Goal: Use online tool/utility: Utilize a website feature to perform a specific function

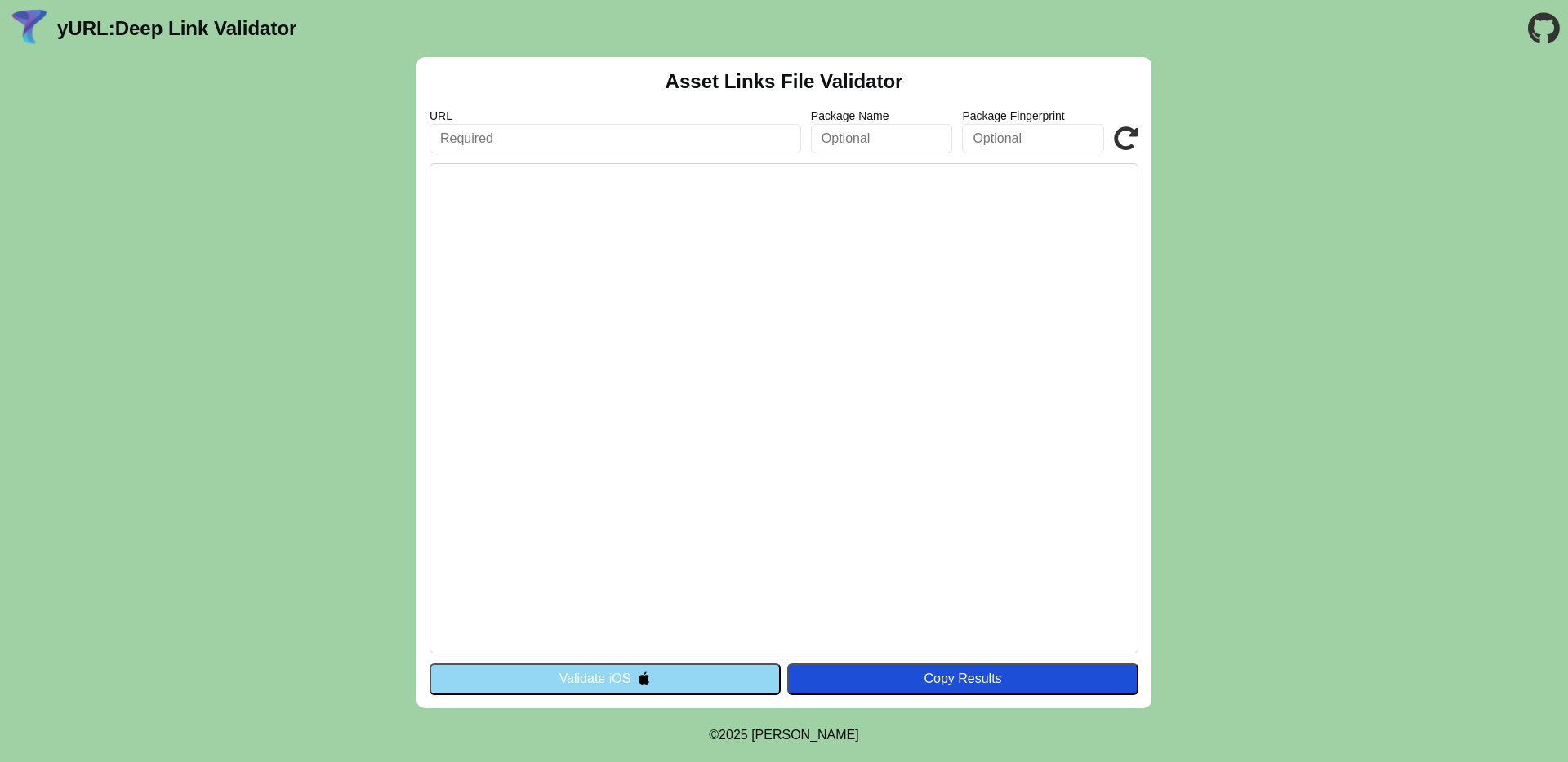
paste input "https://www.prexcard.com.ar/"
type input "[URL][DOMAIN_NAME]"
click at [959, 678] on div "Copy Results" at bounding box center [963, 679] width 335 height 15
click at [605, 677] on button "Validate iOS" at bounding box center [605, 678] width 351 height 31
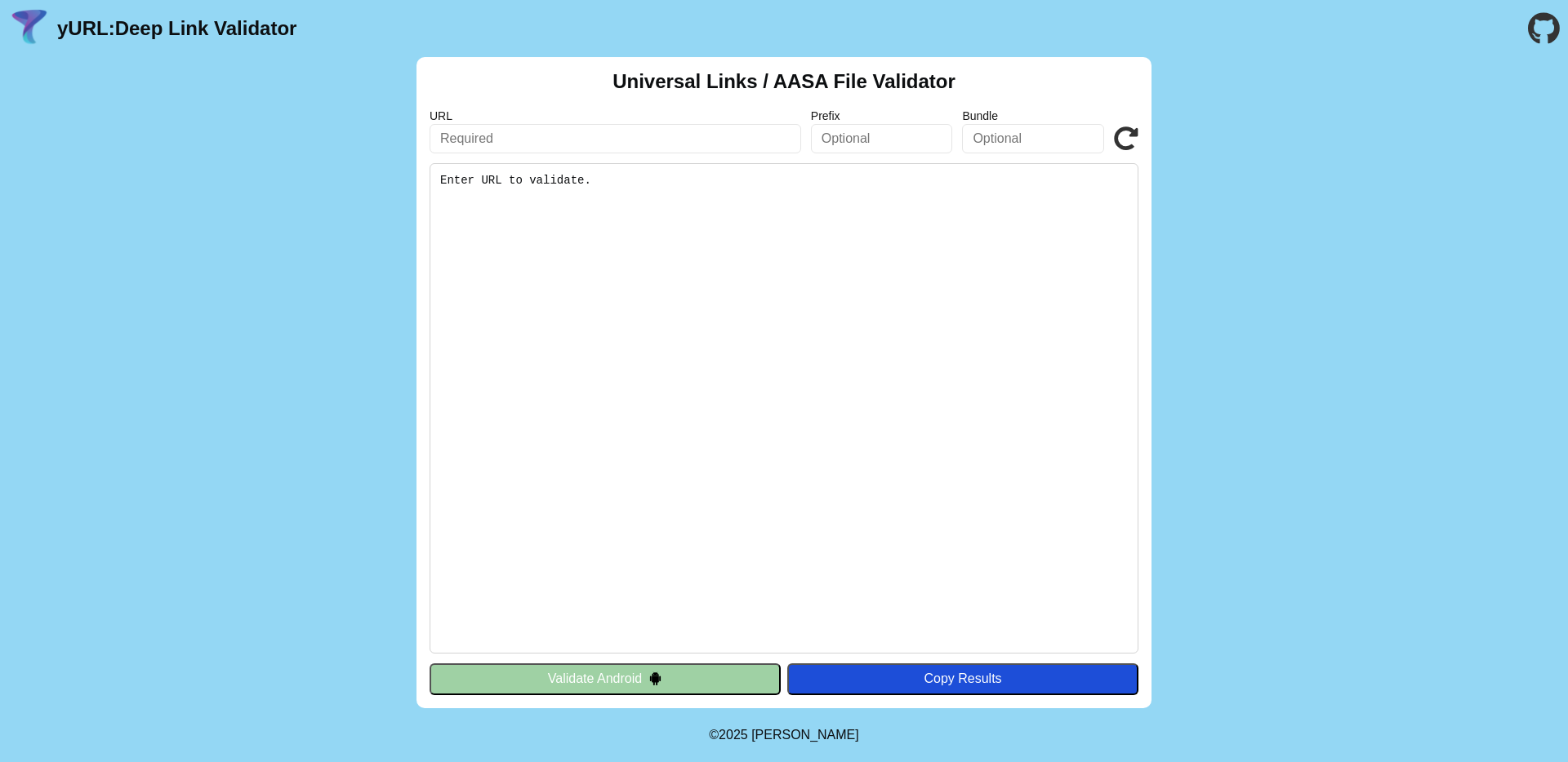
click at [716, 681] on button "Validate Android" at bounding box center [605, 678] width 351 height 31
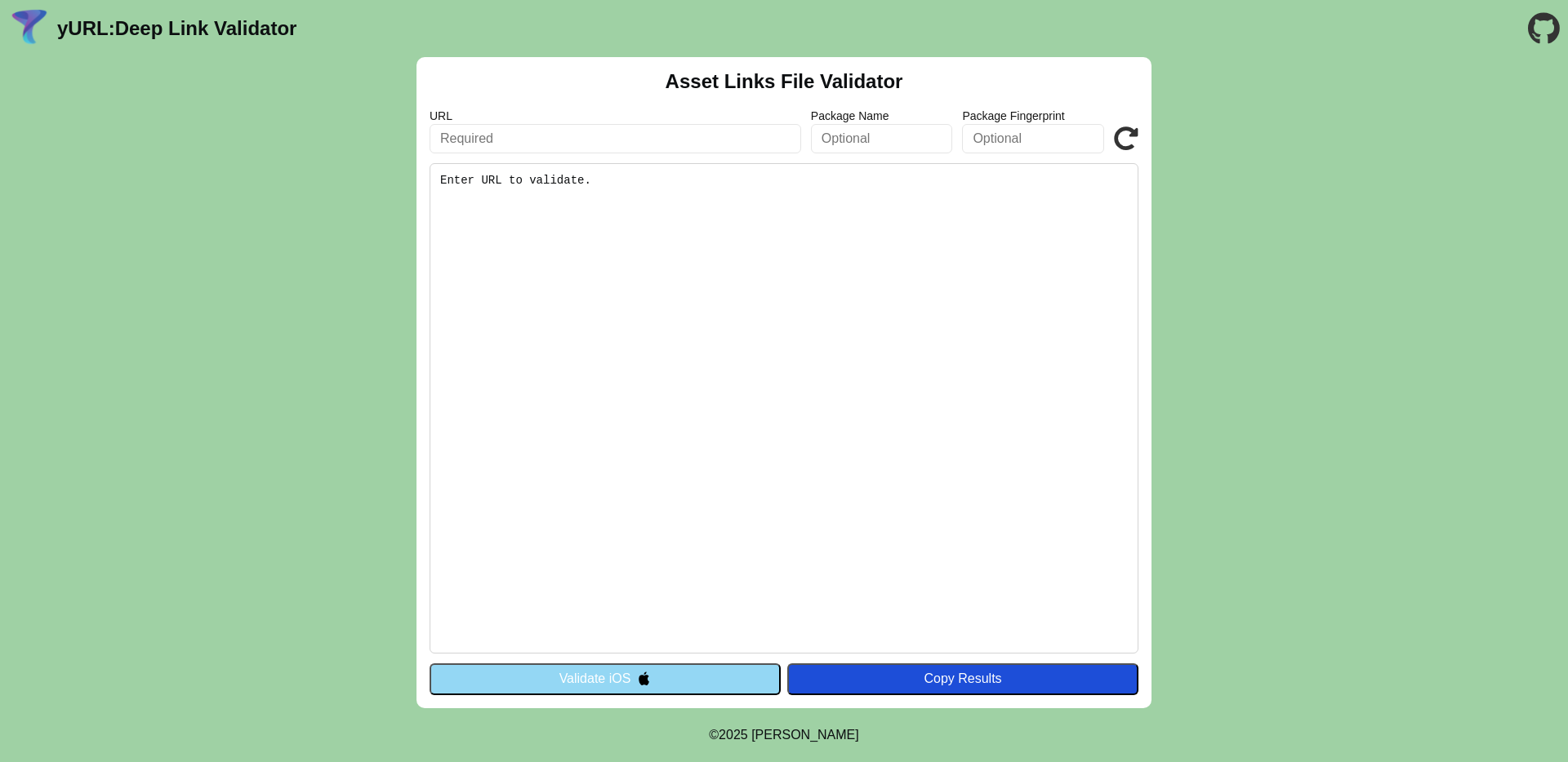
click at [679, 144] on input "text" at bounding box center [615, 138] width 372 height 29
click button "Validate" at bounding box center [0, 0] width 0 height 0
click at [633, 224] on pre "Enter URL to validate." at bounding box center [784, 408] width 708 height 490
drag, startPoint x: 586, startPoint y: 332, endPoint x: 564, endPoint y: 255, distance: 80.1
click at [586, 332] on pre "Enter URL to validate." at bounding box center [784, 408] width 708 height 490
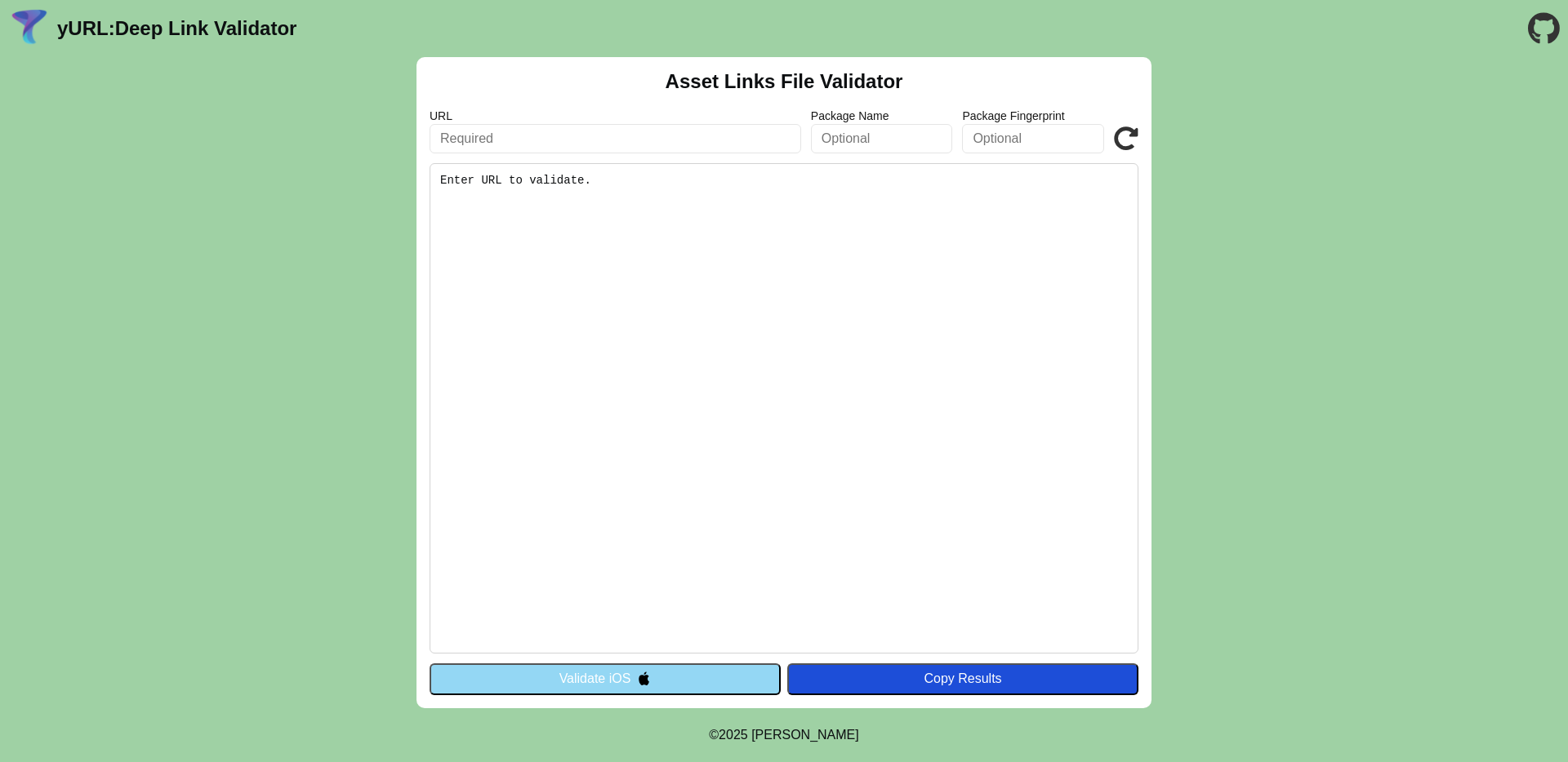
click at [559, 131] on input "text" at bounding box center [615, 138] width 372 height 29
paste input "[URL][DOMAIN_NAME]"
type input "https://yurl.chayev.com/android"
click button "Validate" at bounding box center [0, 0] width 0 height 0
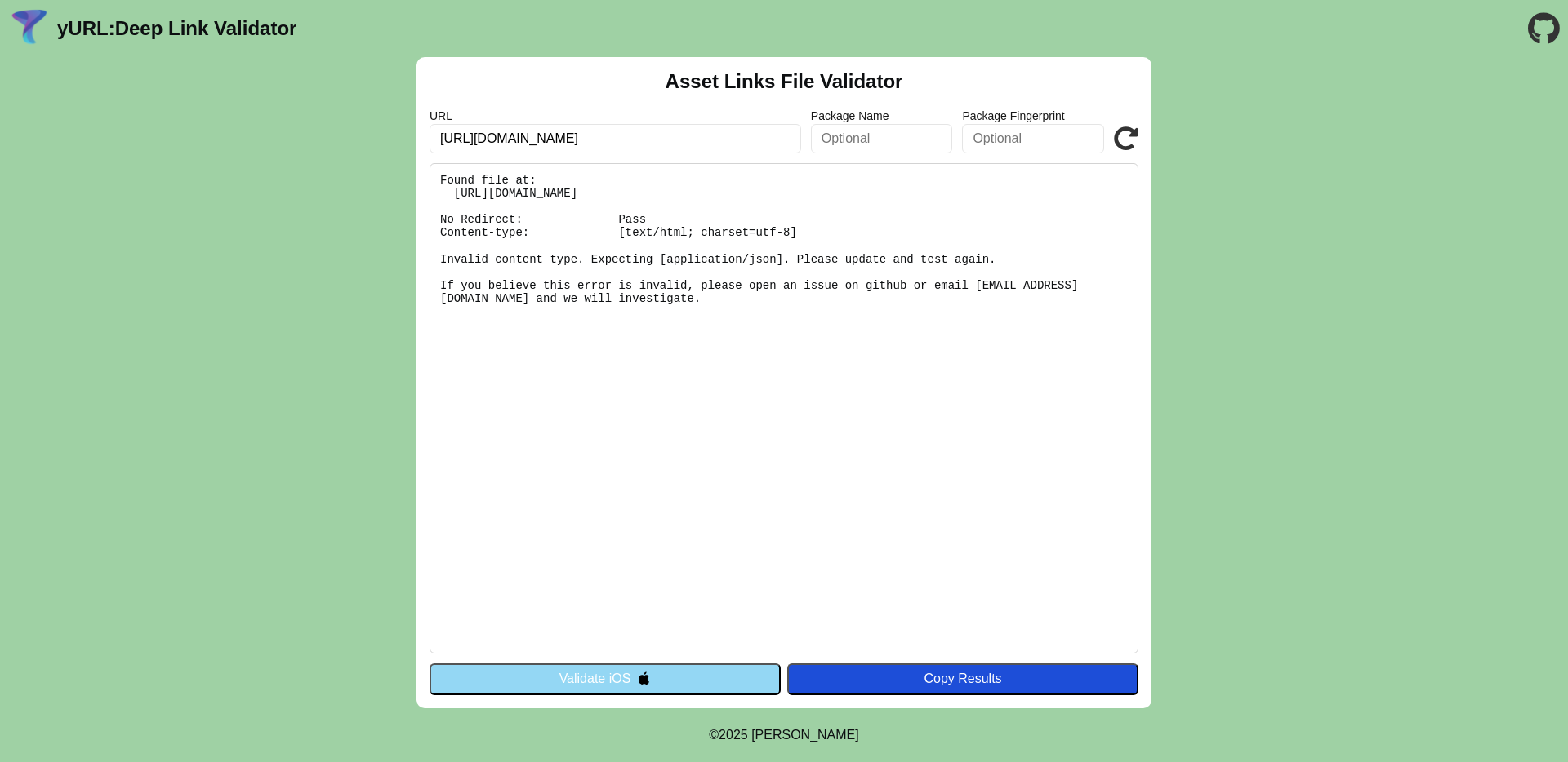
click at [654, 144] on input "[URL][DOMAIN_NAME]" at bounding box center [615, 138] width 372 height 29
paste input "[URL][DOMAIN_NAME]"
click at [486, 134] on input "https://yurl.chayev.com/https://yurl.chayev.com/android" at bounding box center [615, 138] width 372 height 29
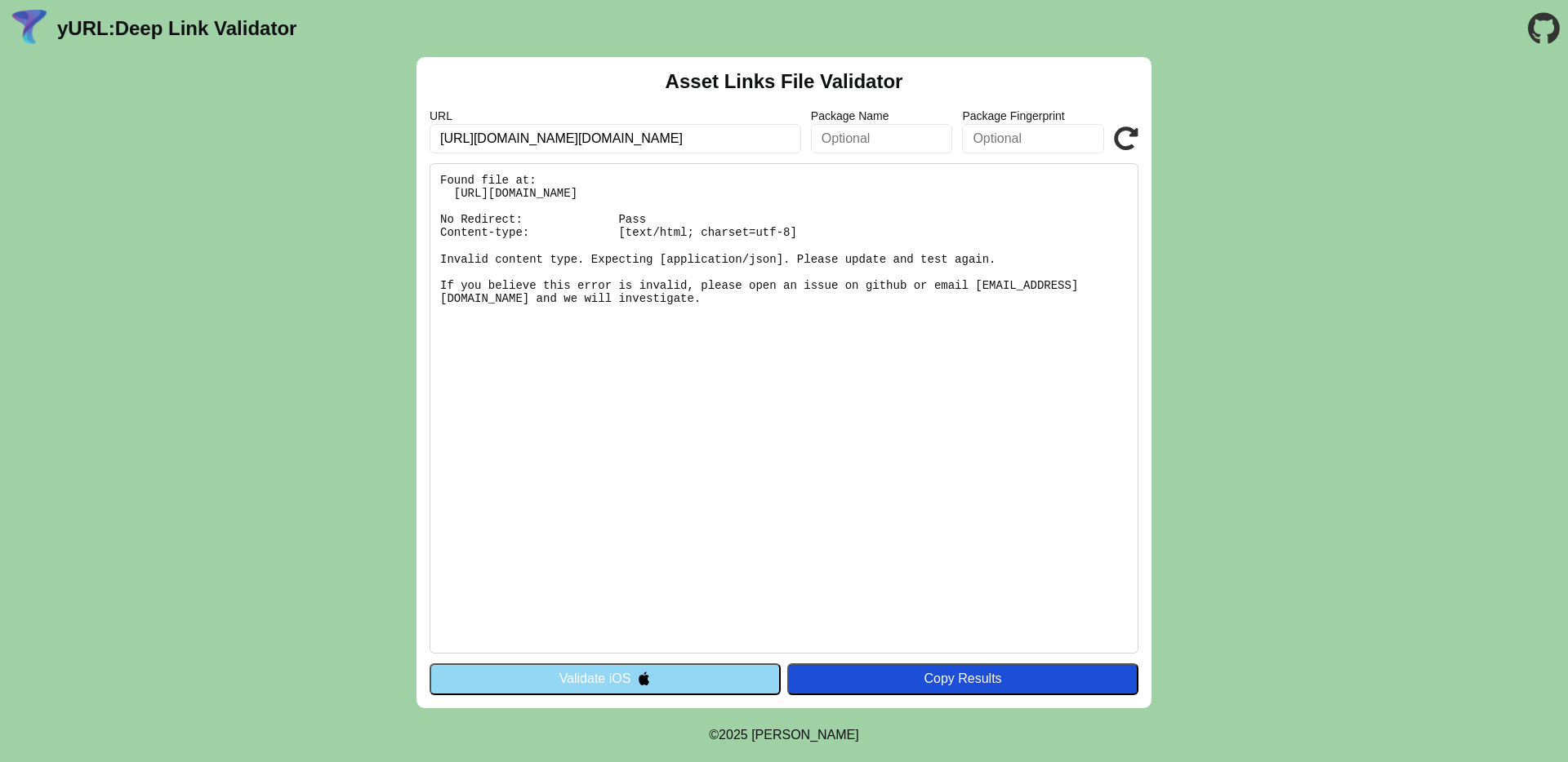
click at [486, 134] on input "https://yurl.chayev.com/https://yurl.chayev.com/android" at bounding box center [615, 138] width 372 height 29
paste input "www.prexcard.com.ar/"
click at [966, 685] on div "Copy Results" at bounding box center [963, 679] width 335 height 15
click at [629, 130] on input "[URL][DOMAIN_NAME]" at bounding box center [615, 138] width 372 height 29
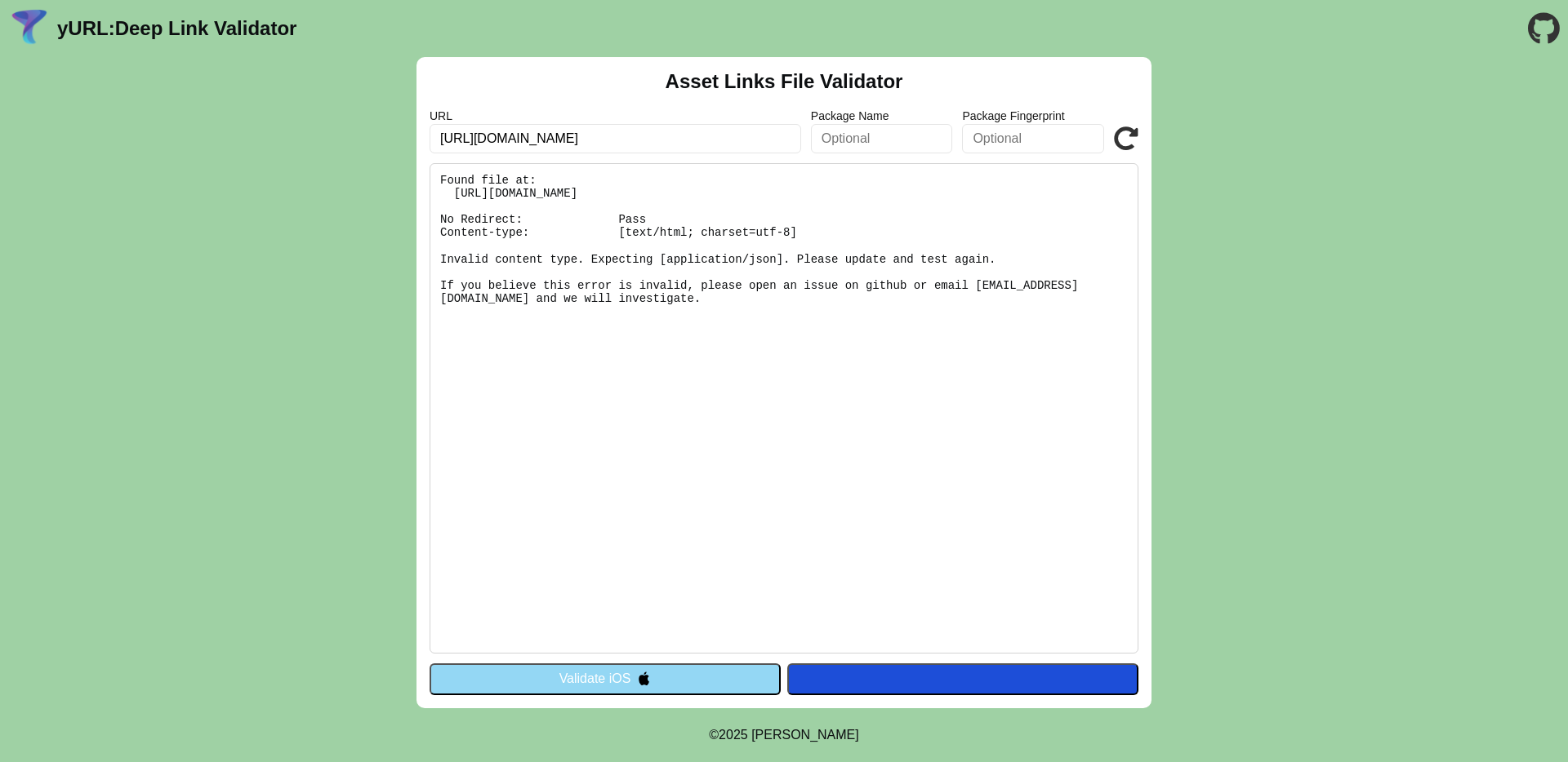
click at [629, 129] on input "[URL][DOMAIN_NAME]" at bounding box center [615, 138] width 372 height 29
paste input "yurl.chayev.com/android-results?url=https%3A%2F%2Fyurl.chayev.com%2Fandroid&pre…"
click at [500, 119] on label "URL" at bounding box center [615, 116] width 372 height 13
drag, startPoint x: 500, startPoint y: 119, endPoint x: 505, endPoint y: 127, distance: 9.4
click at [500, 120] on label "URL" at bounding box center [615, 116] width 372 height 13
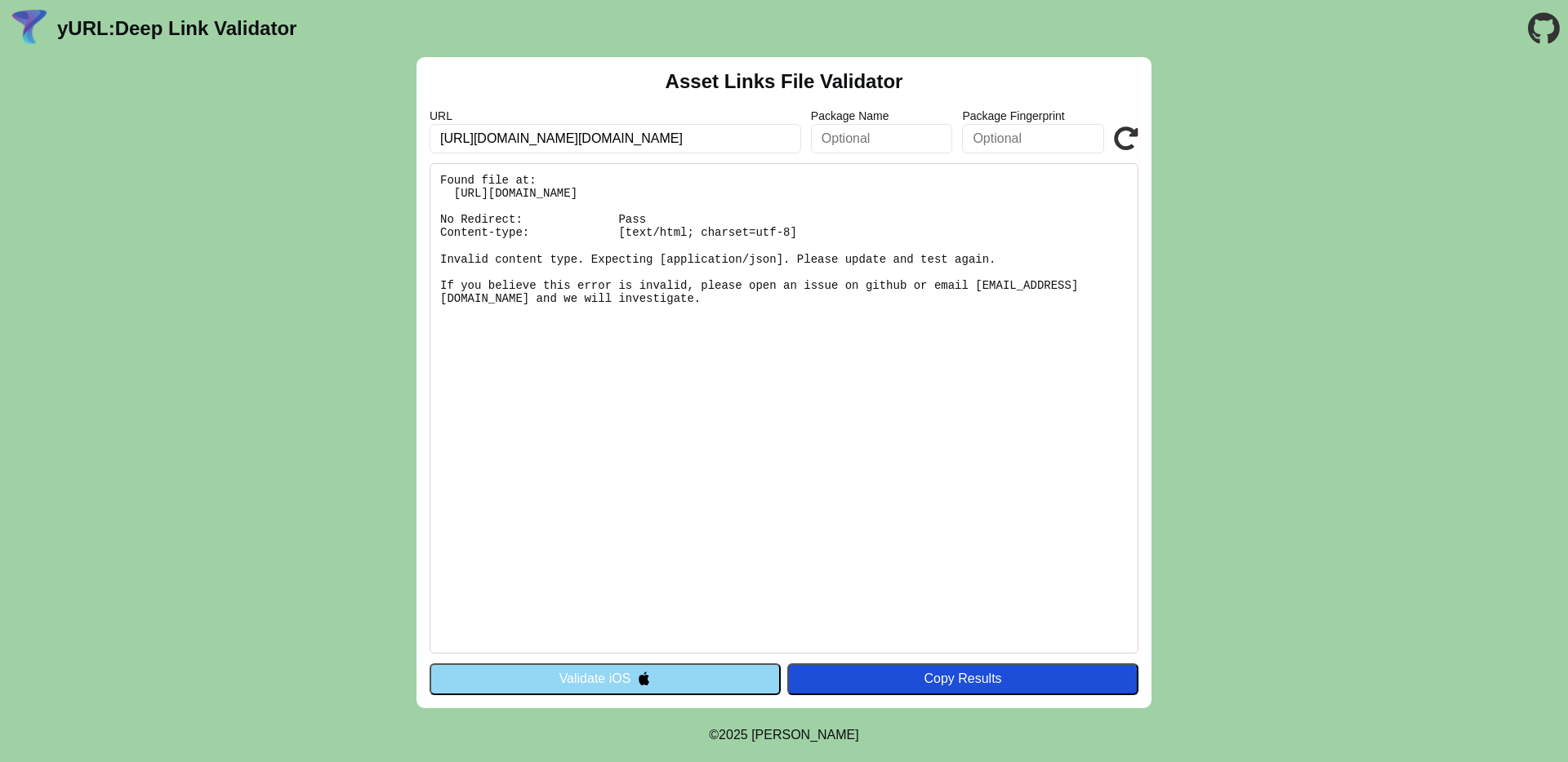
click at [508, 129] on input "https://yurl.chayev.com/android-results?url=https%3A%2F%2Fyurl.chayev.com%2Fand…" at bounding box center [615, 138] width 372 height 29
paste input "www.prexcard.com.ar/"
type input "https://www.prexcard.com.ar/"
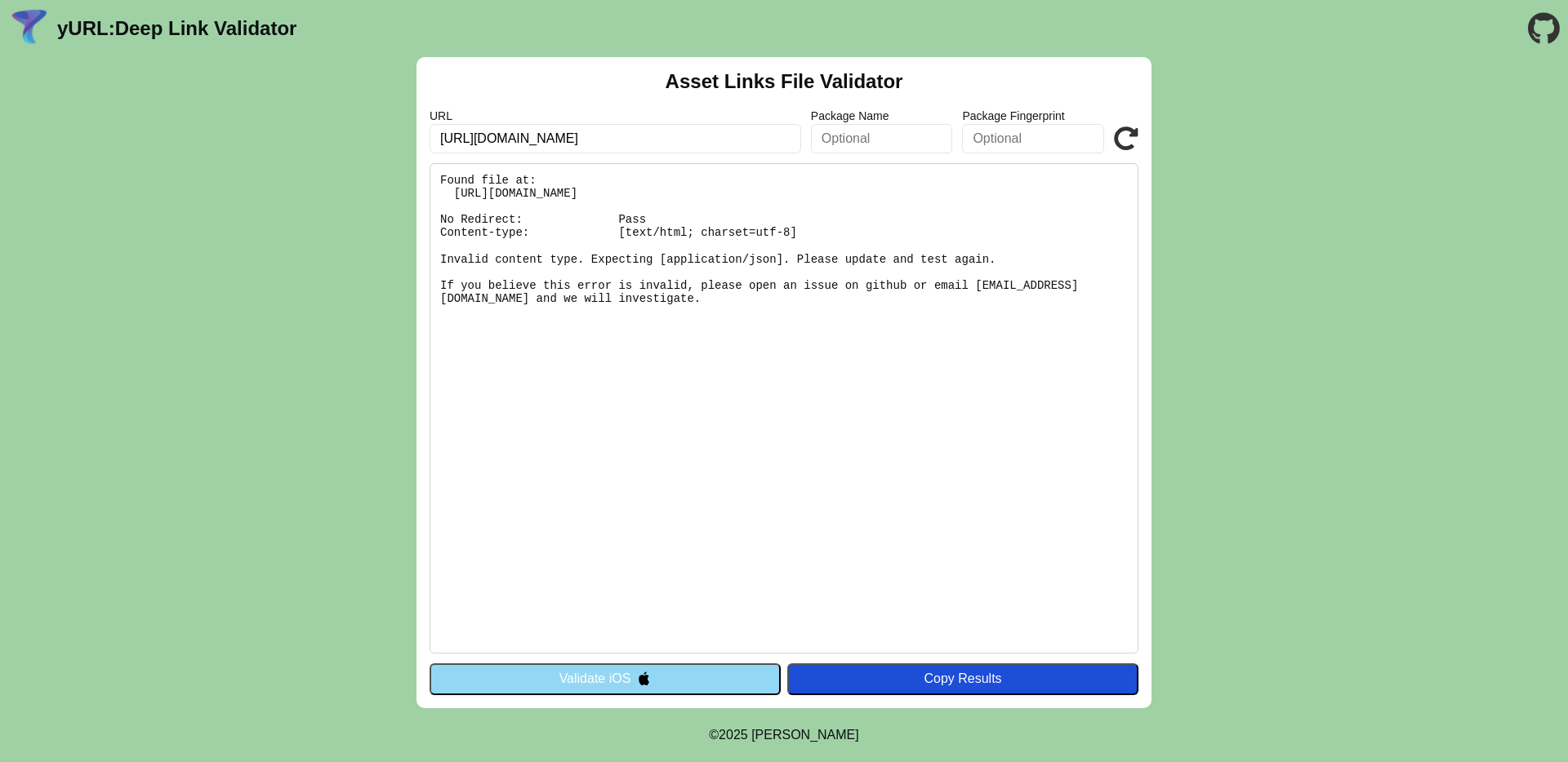
click button "Validate" at bounding box center [0, 0] width 0 height 0
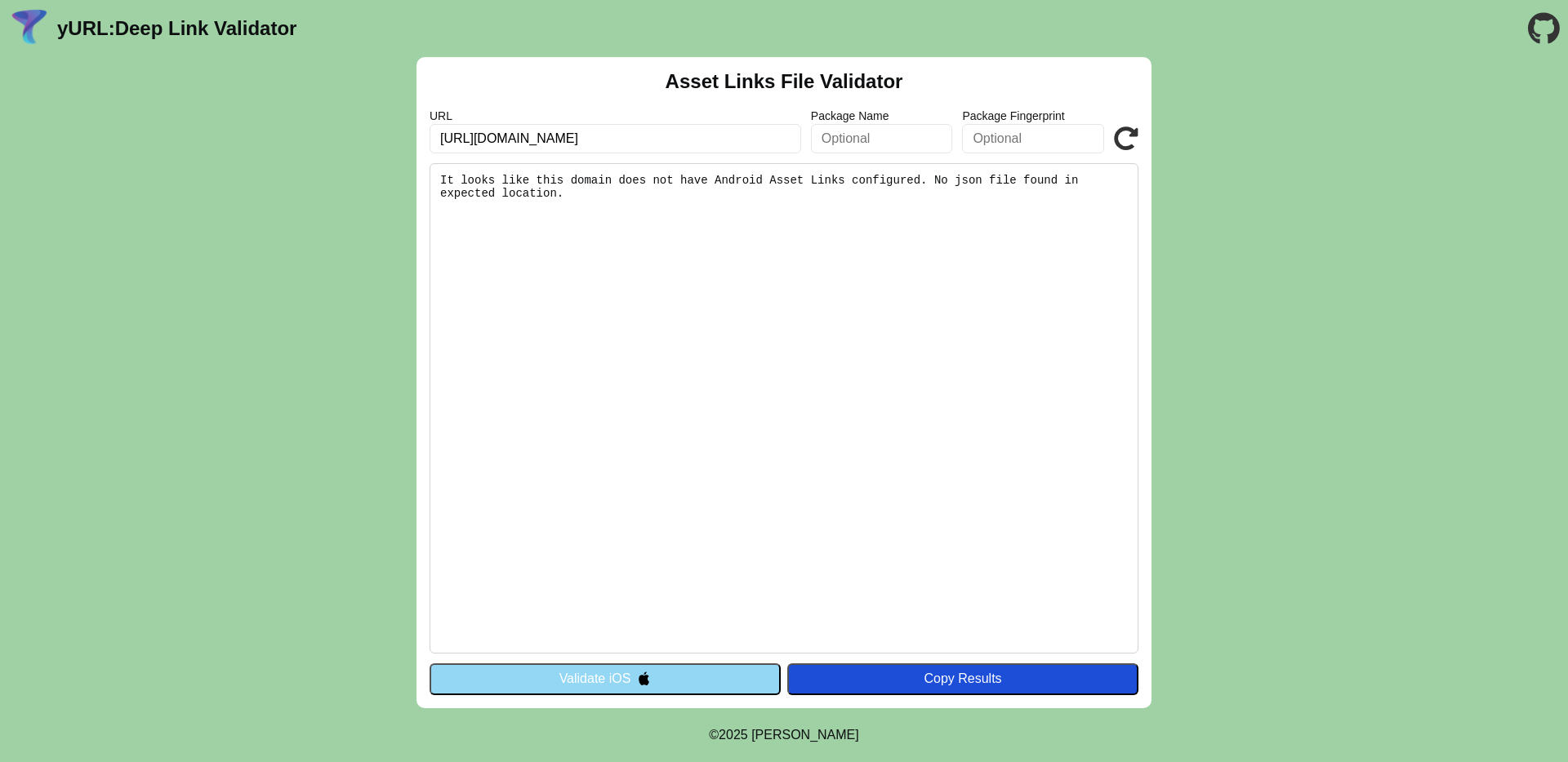
click at [736, 136] on input "https://www.prexcard.com.ar/" at bounding box center [615, 138] width 372 height 29
type input "https://www.prexcard.com.ar/app/"
click at [893, 680] on div "Copy Results" at bounding box center [963, 679] width 335 height 15
click at [658, 138] on input "https://www.prexcard.com.ar/app/" at bounding box center [615, 138] width 372 height 29
click button "Validate" at bounding box center [0, 0] width 0 height 0
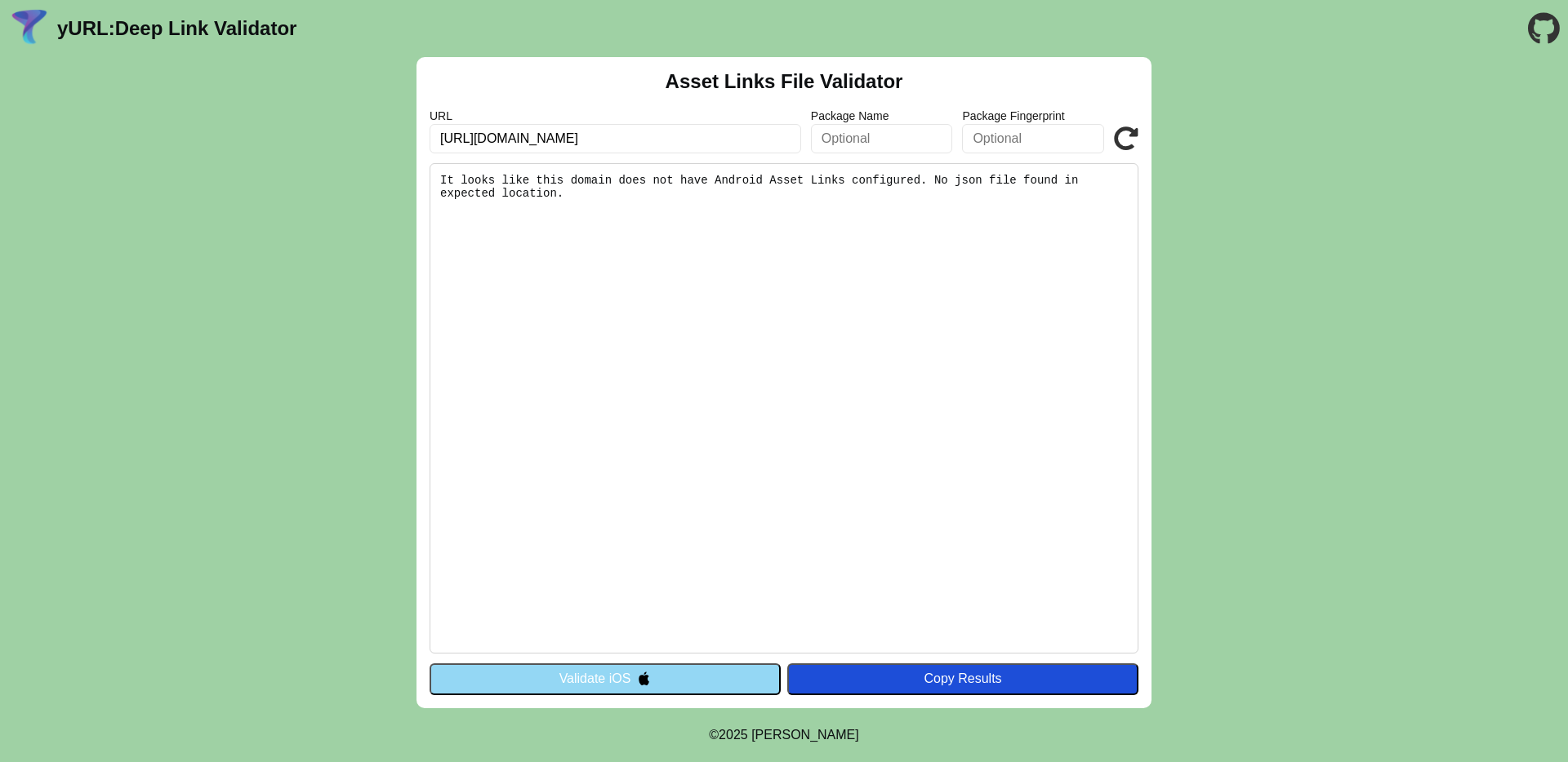
drag, startPoint x: 656, startPoint y: 140, endPoint x: 170, endPoint y: 124, distance: 486.3
click at [170, 124] on div "Asset Links File Validator URL [URL][DOMAIN_NAME] Package Name Package Fingerpr…" at bounding box center [784, 383] width 1568 height 651
click at [653, 127] on input "[URL][DOMAIN_NAME]" at bounding box center [615, 138] width 372 height 29
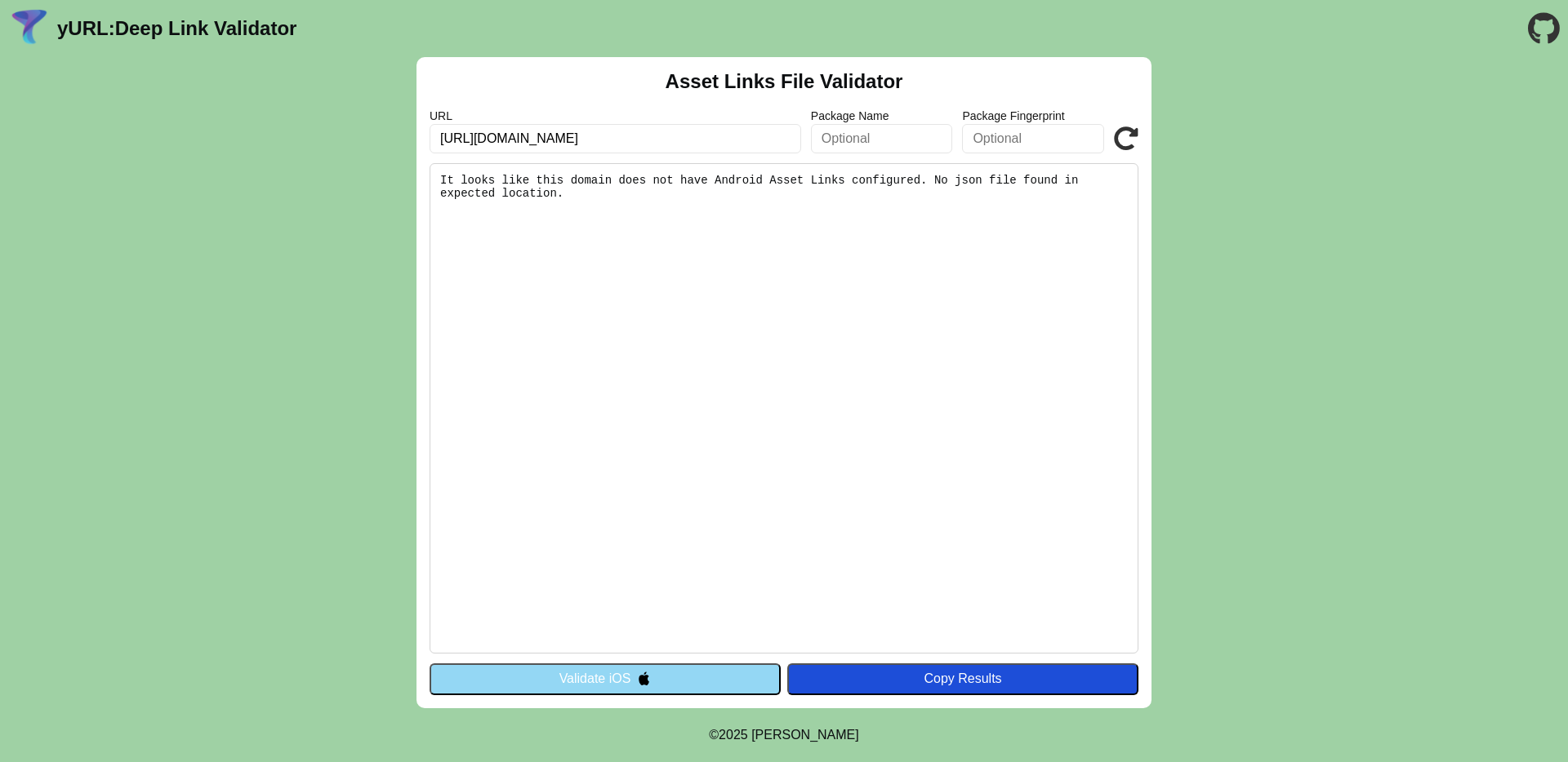
click at [653, 127] on input "[URL][DOMAIN_NAME]" at bounding box center [615, 138] width 372 height 29
paste input "[DOMAIN_NAME][URL]"
type input "[URL][DOMAIN_NAME]"
click button "Validate" at bounding box center [0, 0] width 0 height 0
click at [536, 139] on input "https://dev-app.prexcard.com.ar/app/" at bounding box center [615, 138] width 372 height 29
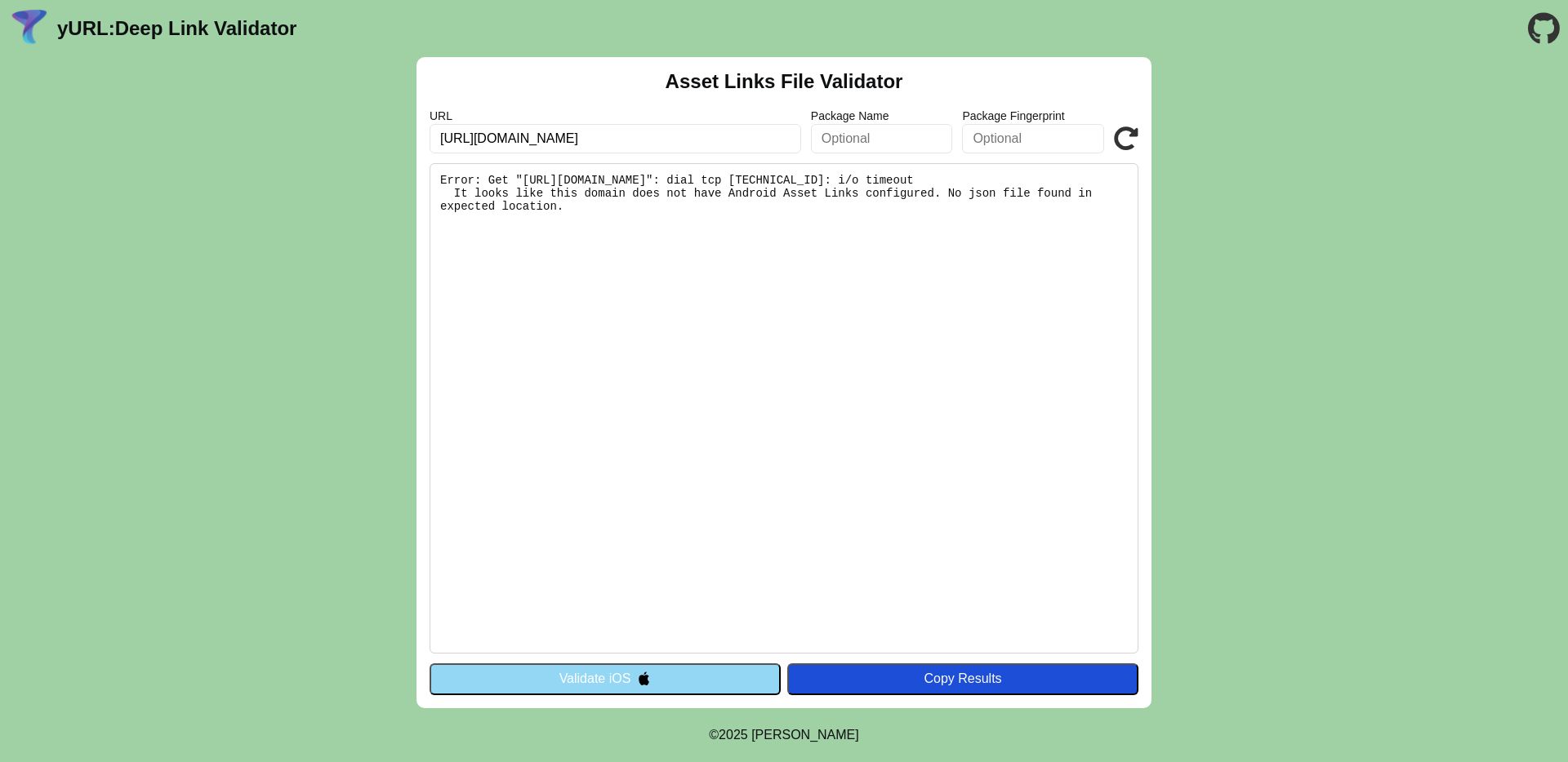
click at [513, 143] on input "https://dev-app.prexcard.com.ar/app/" at bounding box center [615, 138] width 372 height 29
click at [502, 141] on input "https://dev-app.prexcard.com.ar/app/" at bounding box center [615, 138] width 372 height 29
type input "https://app.prexcard.com.ar/app/"
click button "Validate" at bounding box center [0, 0] width 0 height 0
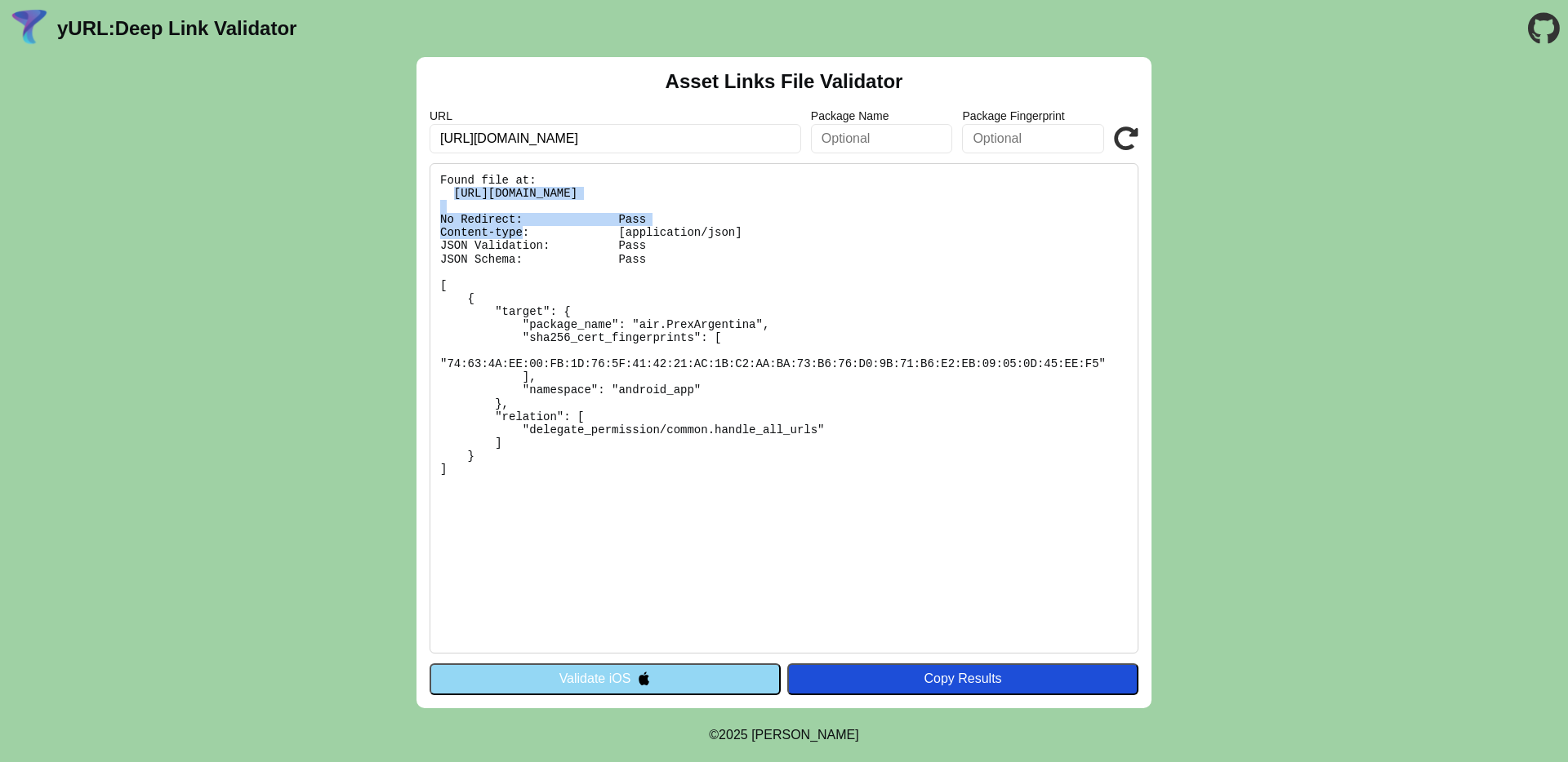
drag, startPoint x: 836, startPoint y: 191, endPoint x: 454, endPoint y: 194, distance: 382.0
click at [454, 194] on pre "Found file at: https://app.prexcard.com.ar/.well-known/assetlinks.json No Redir…" at bounding box center [784, 408] width 708 height 490
copy pre "https://app.prexcard.com.ar/.well-known/assetlinks.json"
click at [653, 678] on button "Validate iOS" at bounding box center [605, 678] width 351 height 31
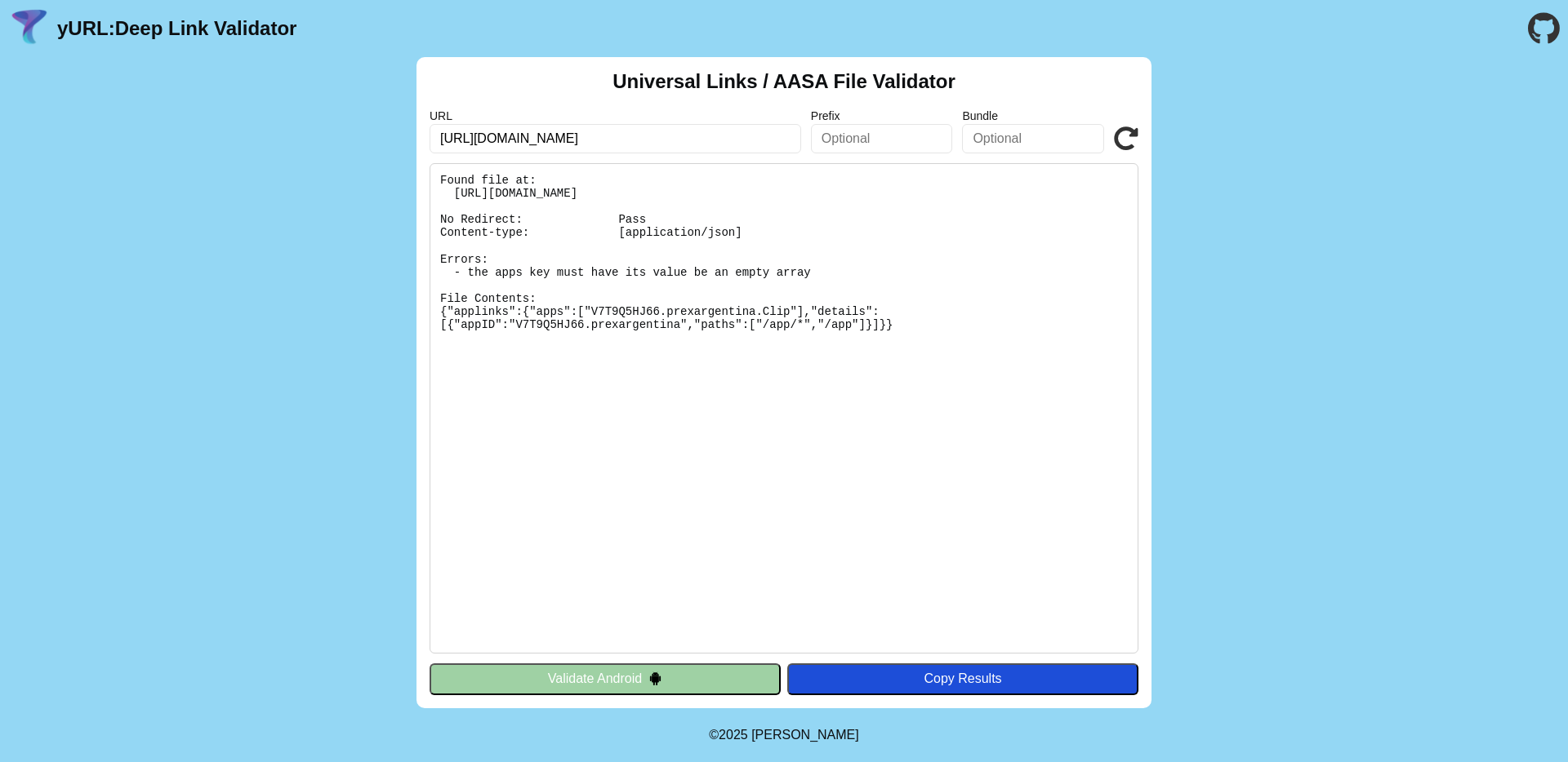
click at [658, 131] on input "[URL][DOMAIN_NAME]" at bounding box center [615, 138] width 372 height 29
click button "Validate" at bounding box center [0, 0] width 0 height 0
click at [789, 190] on pre "Found file at: [URL][DOMAIN_NAME] No Redirect: Pass Content-type: [application/…" at bounding box center [784, 408] width 708 height 490
click at [789, 189] on pre "Found file at: [URL][DOMAIN_NAME] No Redirect: Pass Content-type: [application/…" at bounding box center [784, 408] width 708 height 490
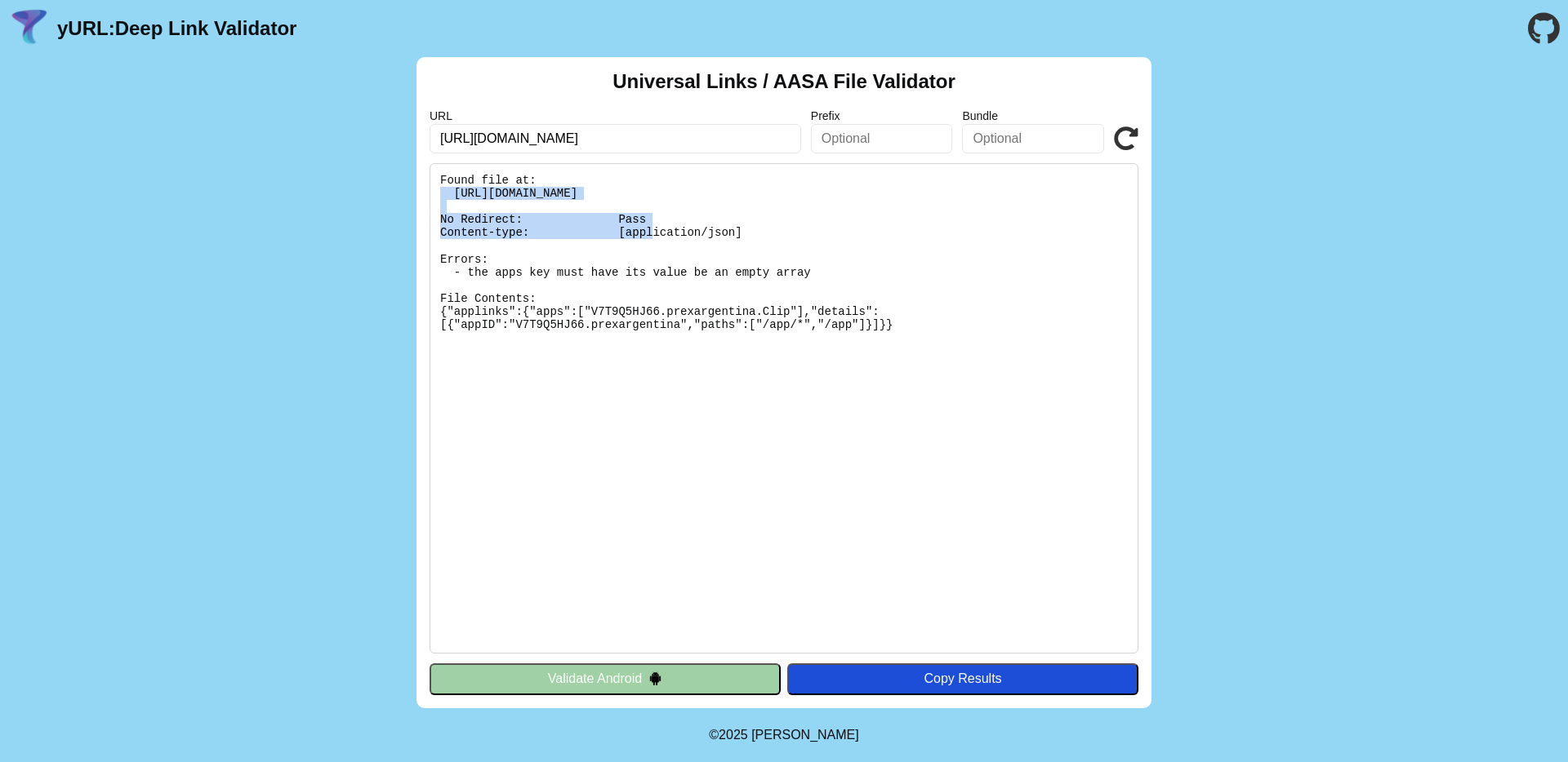
copy pre "[URL][DOMAIN_NAME]"
